Goal: Task Accomplishment & Management: Complete application form

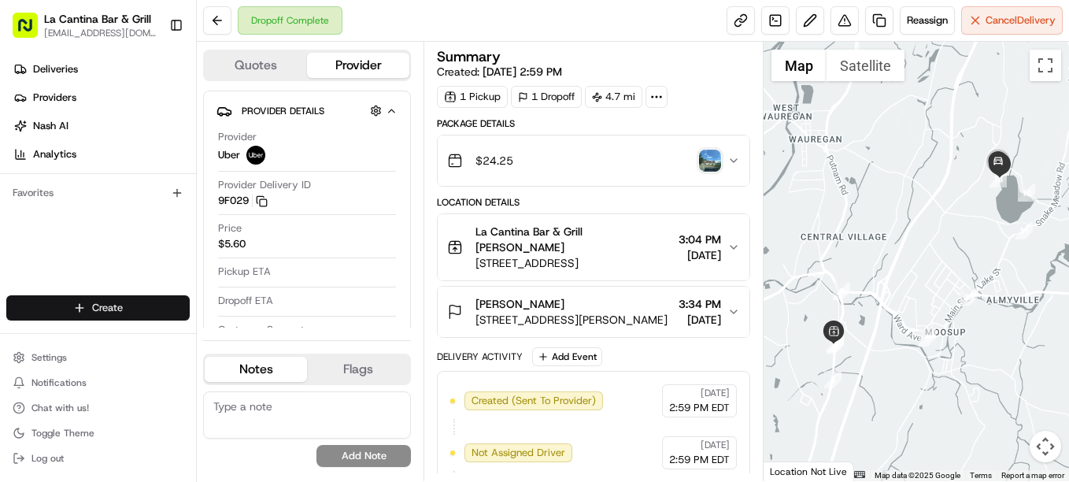
click at [151, 311] on html "La Cantina Bar & Grill [EMAIL_ADDRESS][DOMAIN_NAME] Toggle Sidebar Deliveries P…" at bounding box center [534, 241] width 1069 height 482
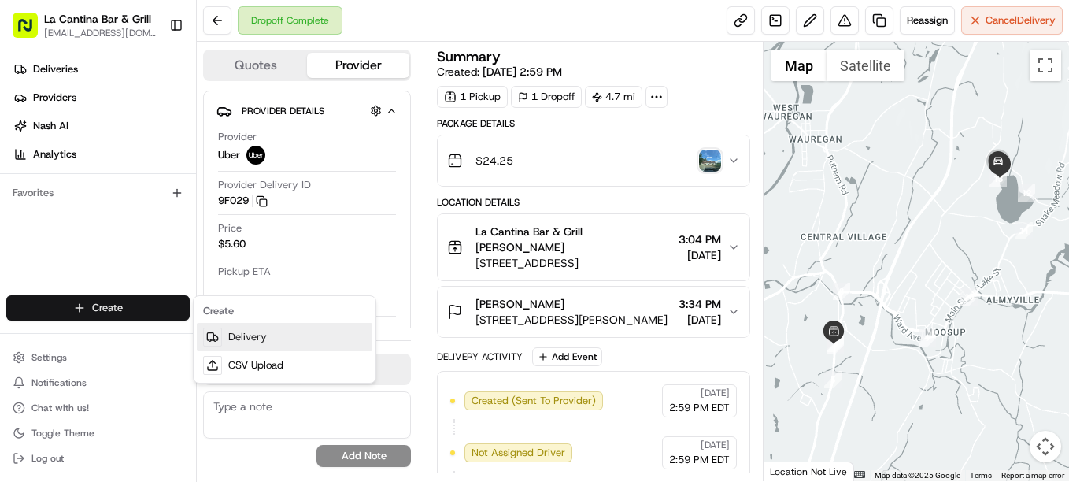
click at [232, 339] on link "Delivery" at bounding box center [285, 337] width 176 height 28
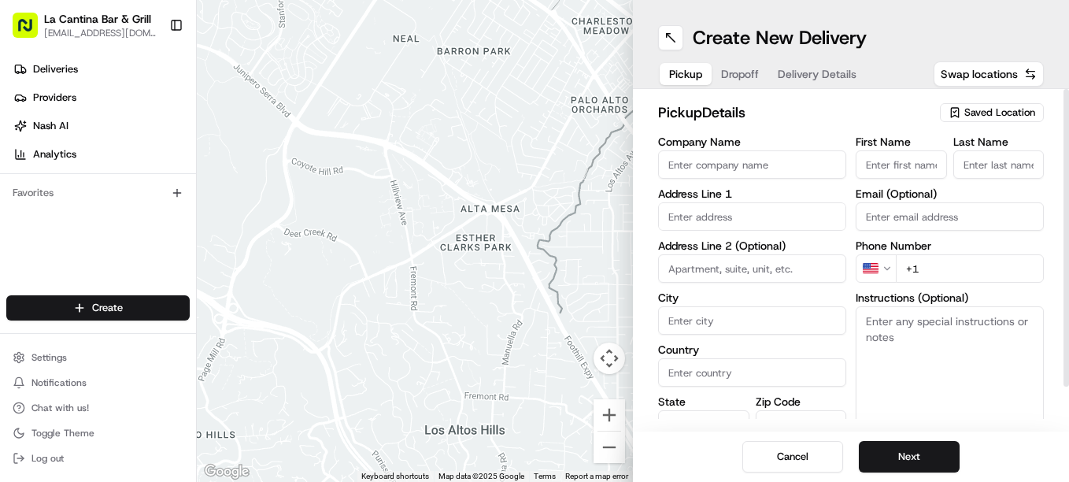
click at [1010, 108] on span "Saved Location" at bounding box center [1000, 113] width 71 height 14
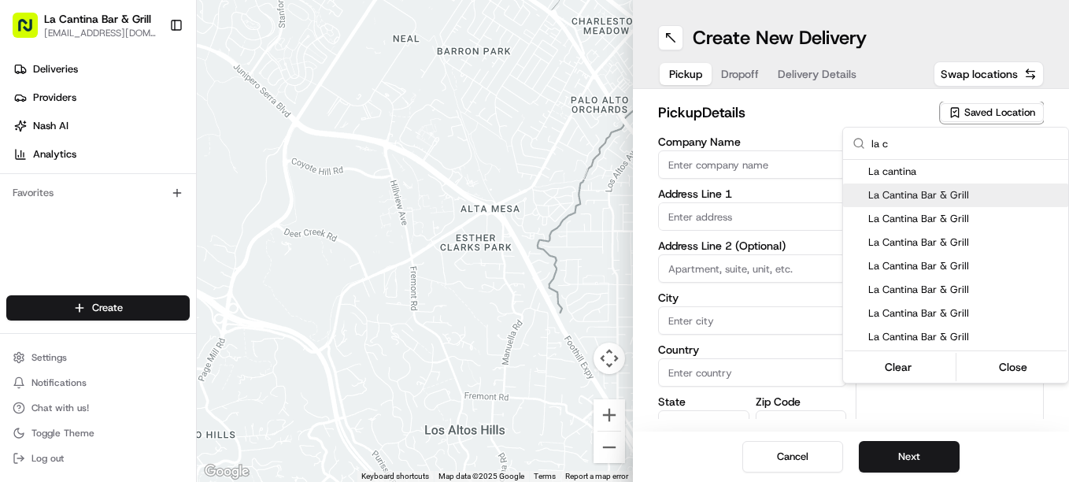
type input "la c"
click at [951, 192] on span "La Cantina Bar & Grill" at bounding box center [966, 195] width 194 height 14
type input "La Cantina Bar & Grill"
type input "[STREET_ADDRESS]"
type input "Plainfield"
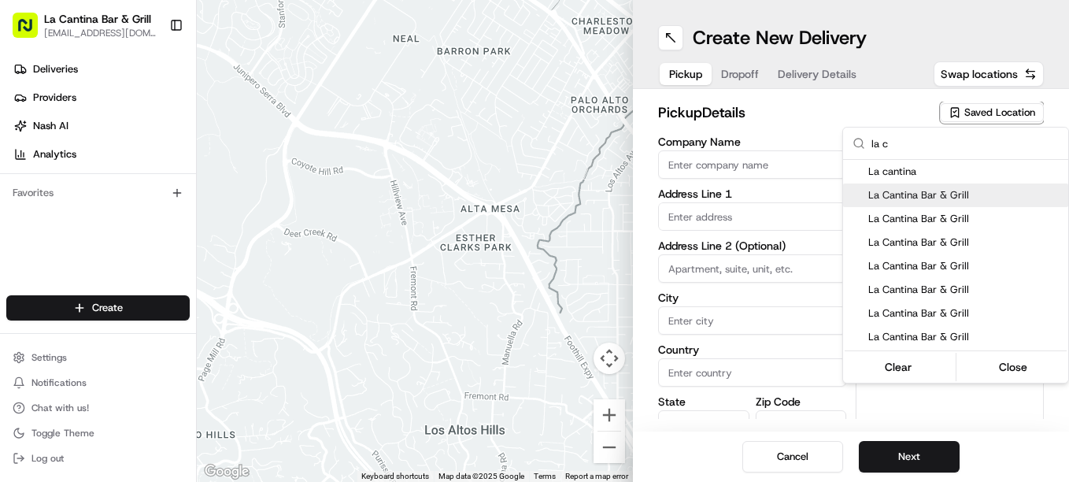
type input "US"
type input "CT"
type input "06374"
type input "[PERSON_NAME]"
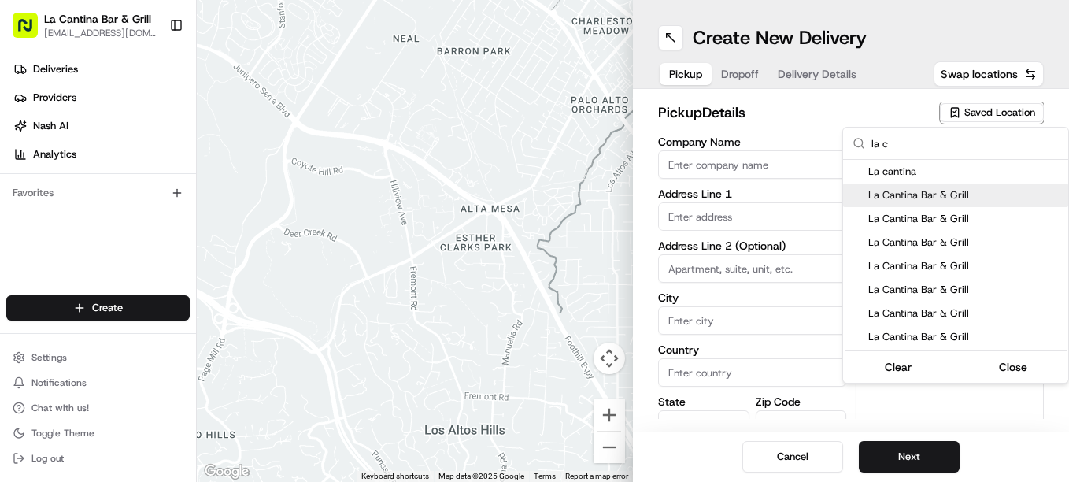
type input "[PHONE_NUMBER]"
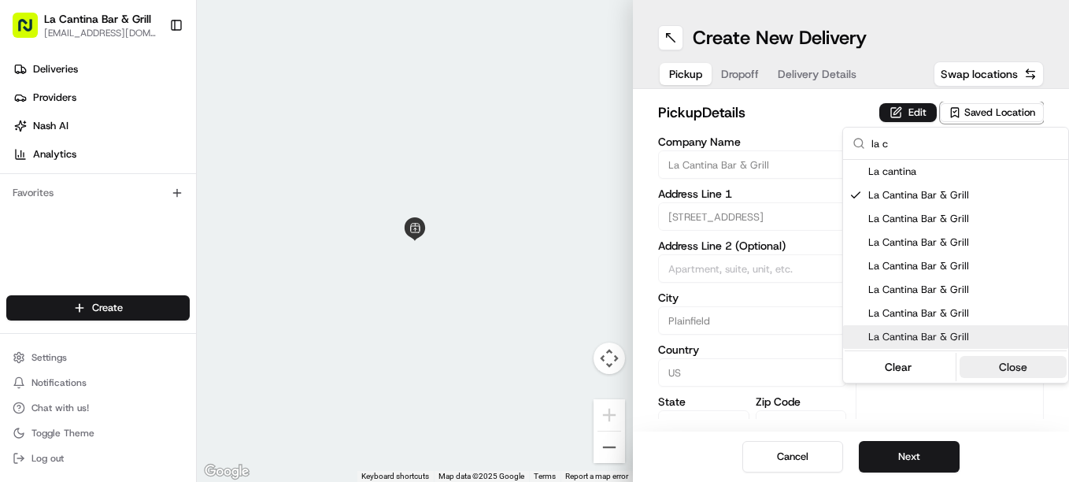
click at [1015, 369] on button "Close" at bounding box center [1014, 367] width 108 height 22
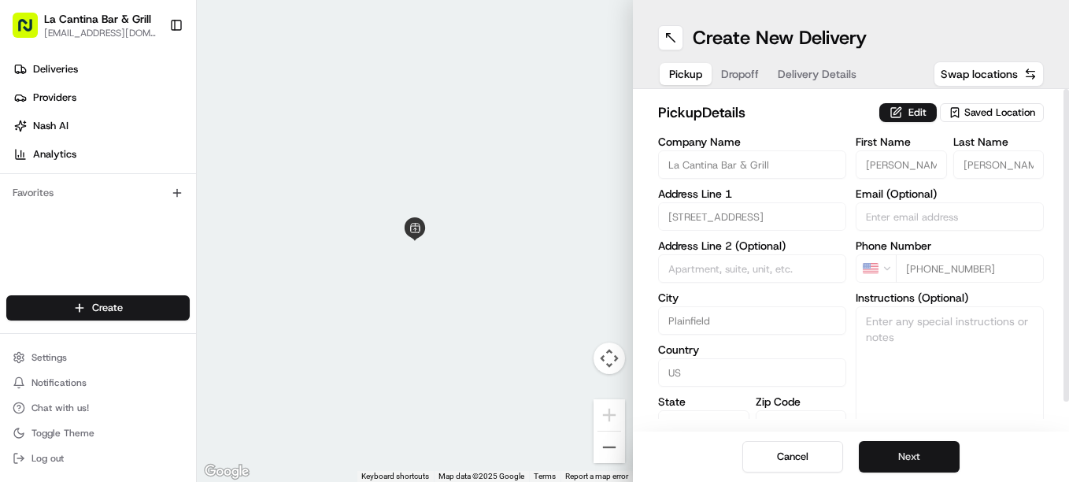
click at [943, 452] on button "Next" at bounding box center [909, 457] width 101 height 32
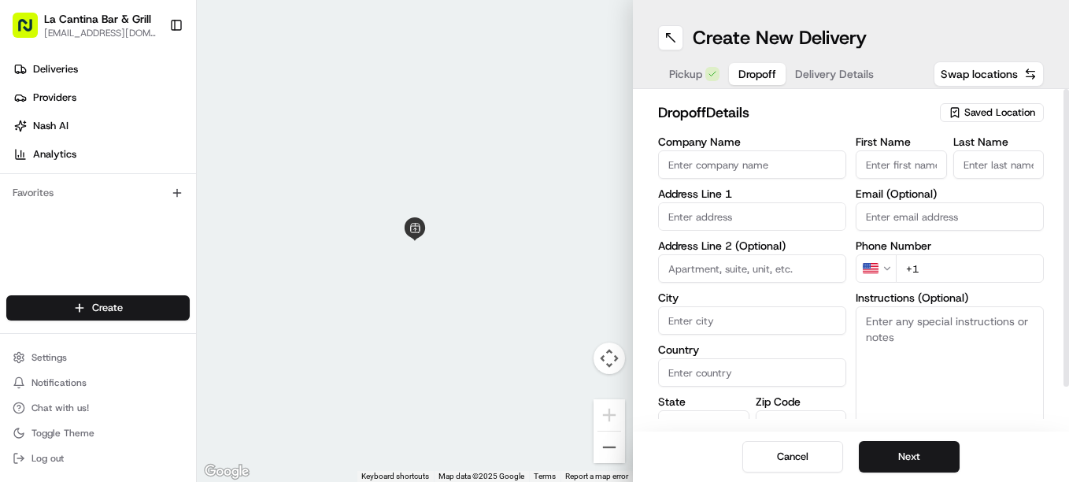
click at [924, 167] on input "First Name" at bounding box center [901, 164] width 91 height 28
type input "[PERSON_NAME]"
type input "[STREET_ADDRESS][PERSON_NAME]"
type input "Plainfield"
type input "[GEOGRAPHIC_DATA]"
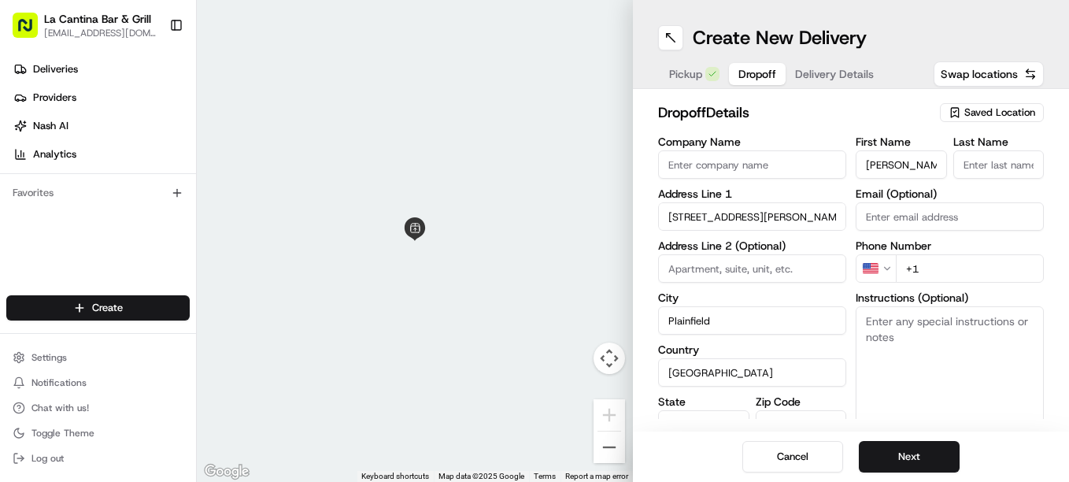
type input "CT"
type input "06374"
type input "[PERSON_NAME]"
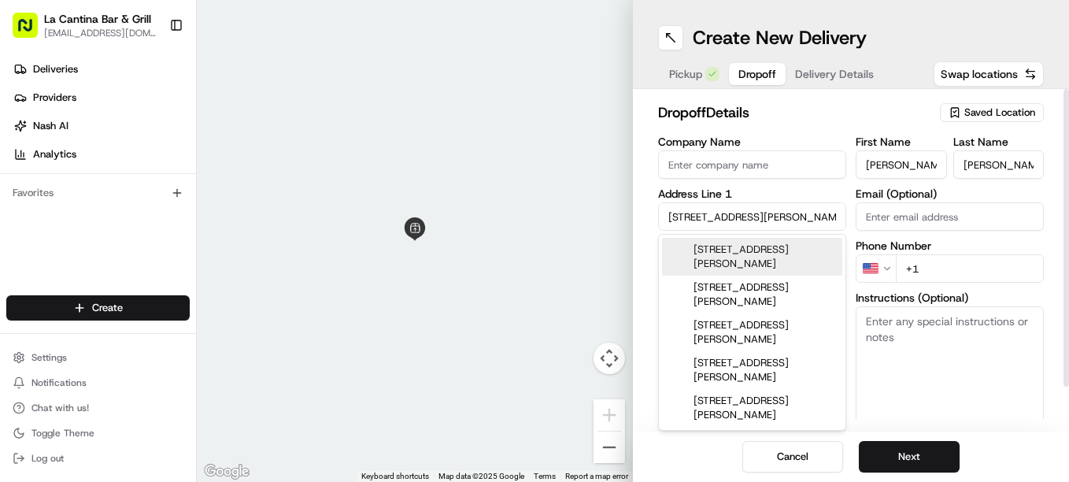
click at [794, 248] on div "[STREET_ADDRESS][PERSON_NAME]" at bounding box center [752, 257] width 180 height 38
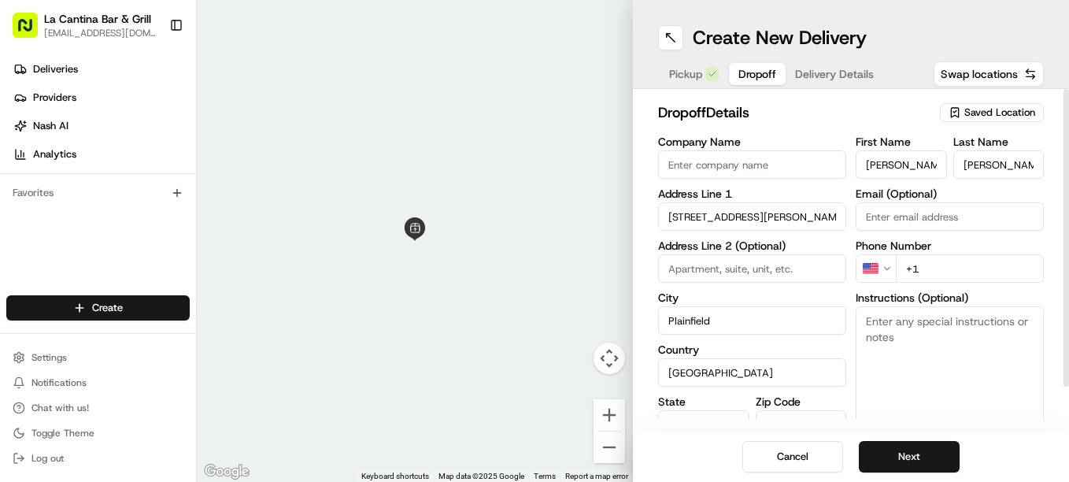
type input "[STREET_ADDRESS][PERSON_NAME]"
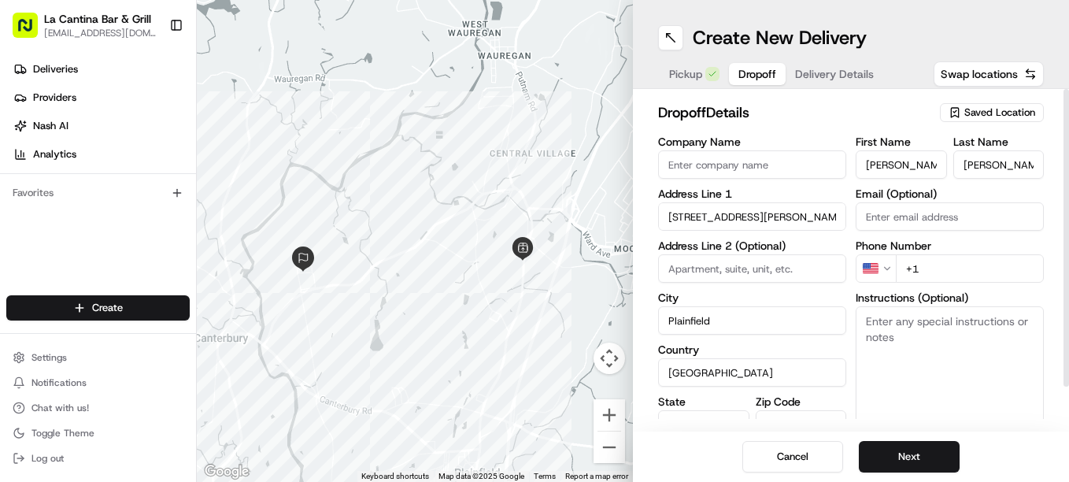
click at [961, 266] on input "+1" at bounding box center [970, 268] width 148 height 28
type input "[PHONE_NUMBER]"
click at [982, 331] on textarea "Instructions (Optional)" at bounding box center [950, 365] width 188 height 118
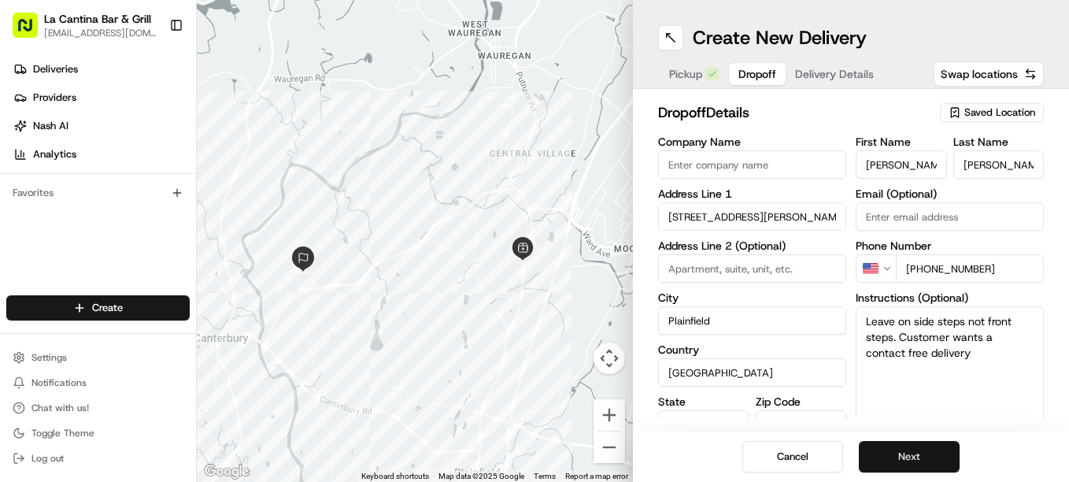
type textarea "Leave on side steps not front steps. Customer wants a contact free delivery"
click at [939, 462] on button "Next" at bounding box center [909, 457] width 101 height 32
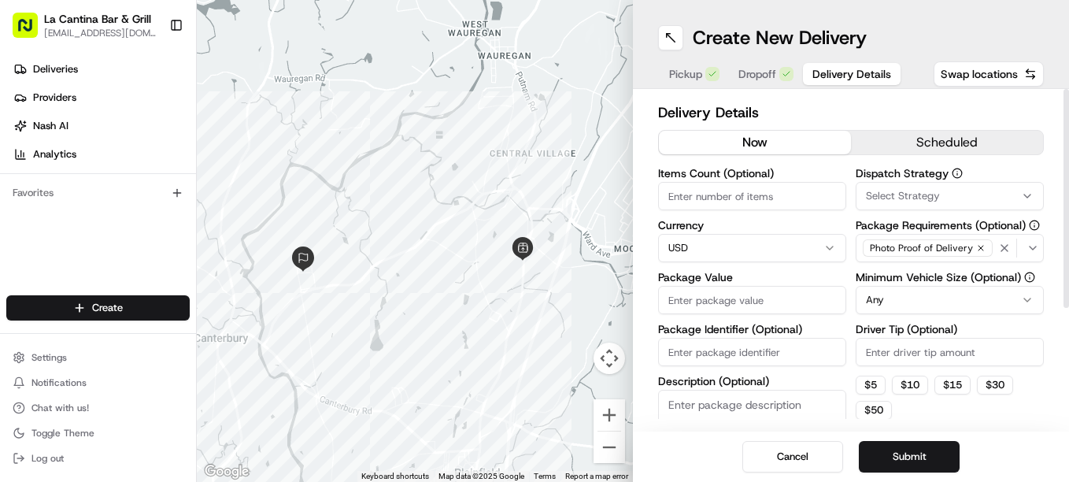
click at [742, 296] on input "Package Value" at bounding box center [752, 300] width 188 height 28
type input "46.66"
click at [886, 345] on input "Driver Tip (Optional)" at bounding box center [950, 352] width 188 height 28
type input "5"
click at [929, 448] on button "Submit" at bounding box center [909, 457] width 101 height 32
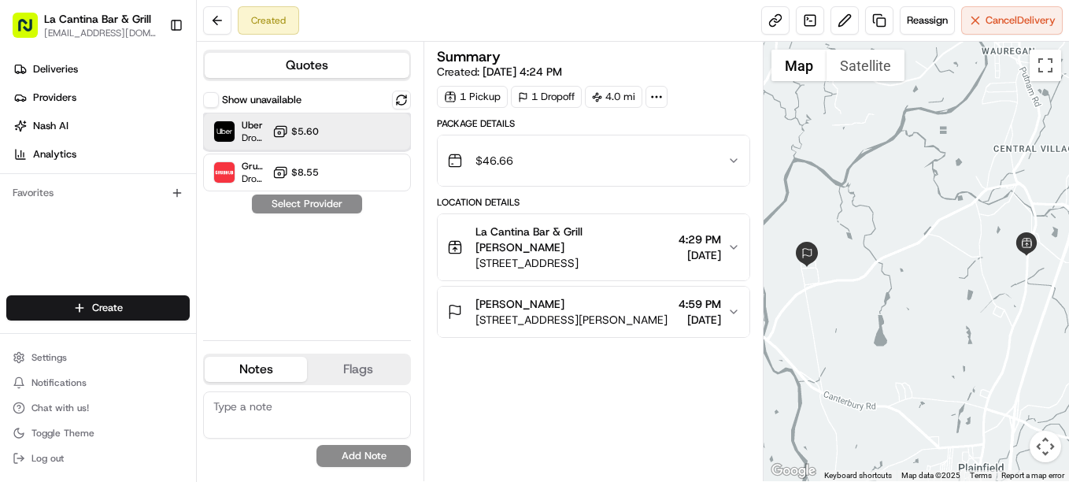
click at [369, 133] on div at bounding box center [363, 131] width 19 height 19
click at [339, 202] on button "Assign Provider" at bounding box center [307, 204] width 112 height 19
